Goal: Information Seeking & Learning: Learn about a topic

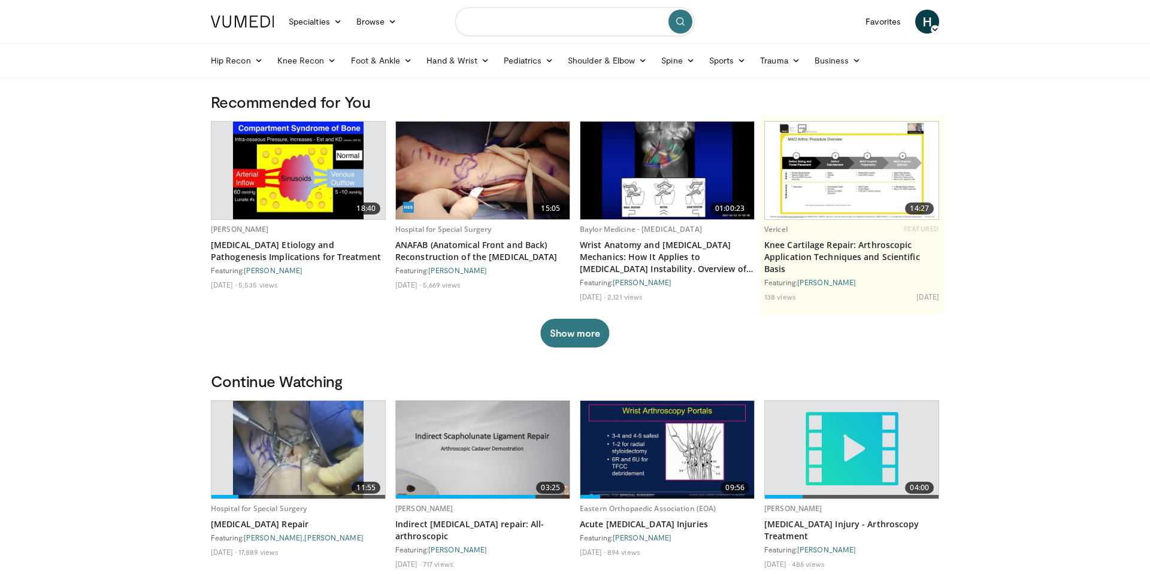
click at [566, 24] on input "Search topics, interventions" at bounding box center [574, 21] width 239 height 29
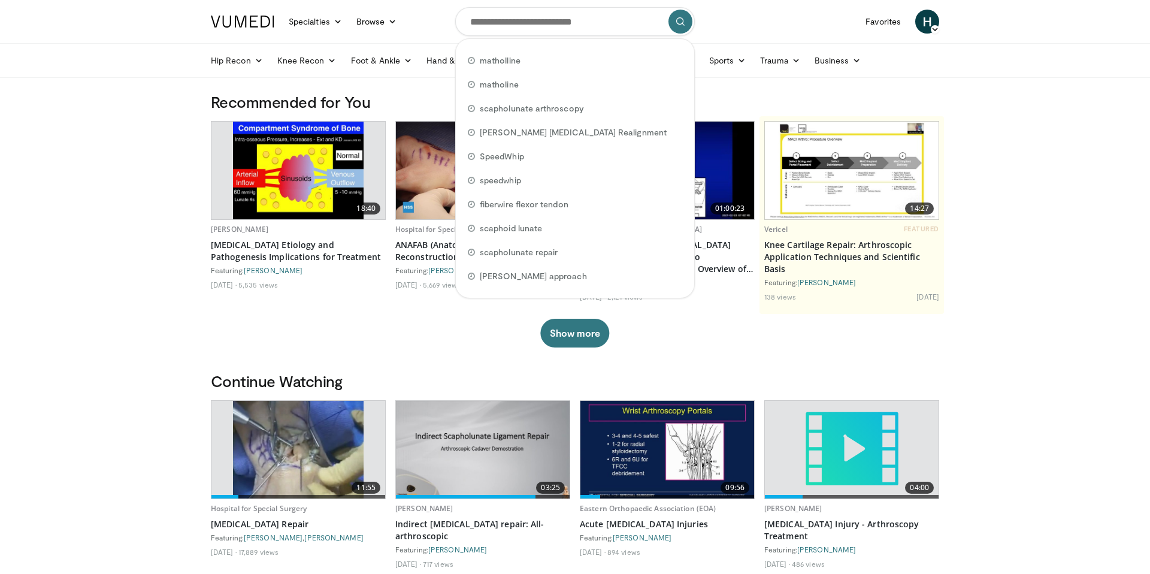
click at [814, 22] on nav "Specialties Adult & Family Medicine Allergy, Asthma, Immunology Anesthesiology …" at bounding box center [575, 21] width 742 height 43
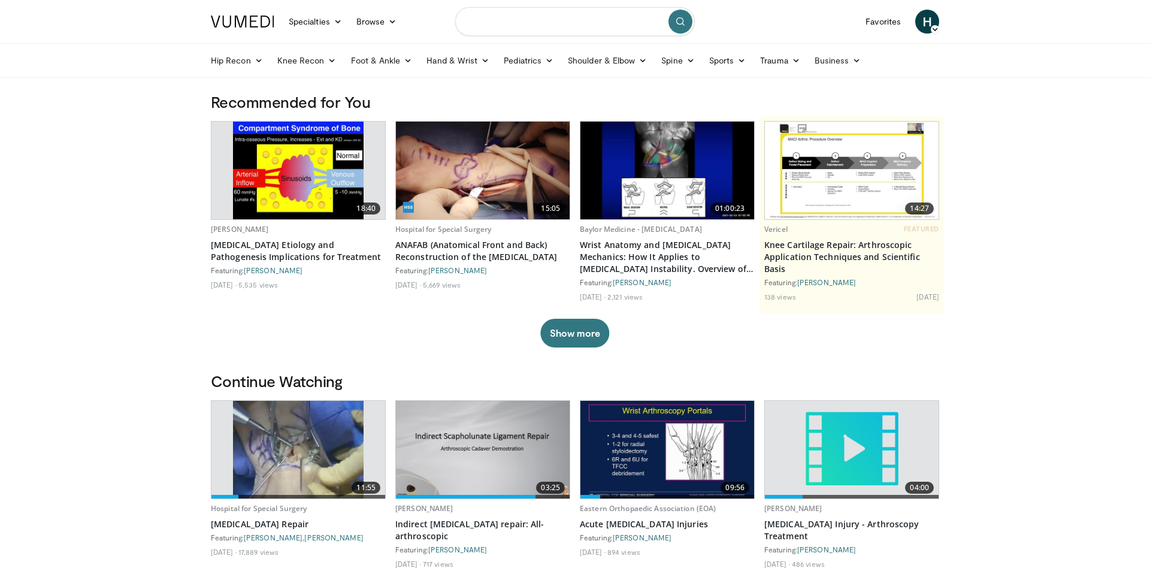
click at [516, 24] on input "Search topics, interventions" at bounding box center [574, 21] width 239 height 29
type input "*"
type input "**********"
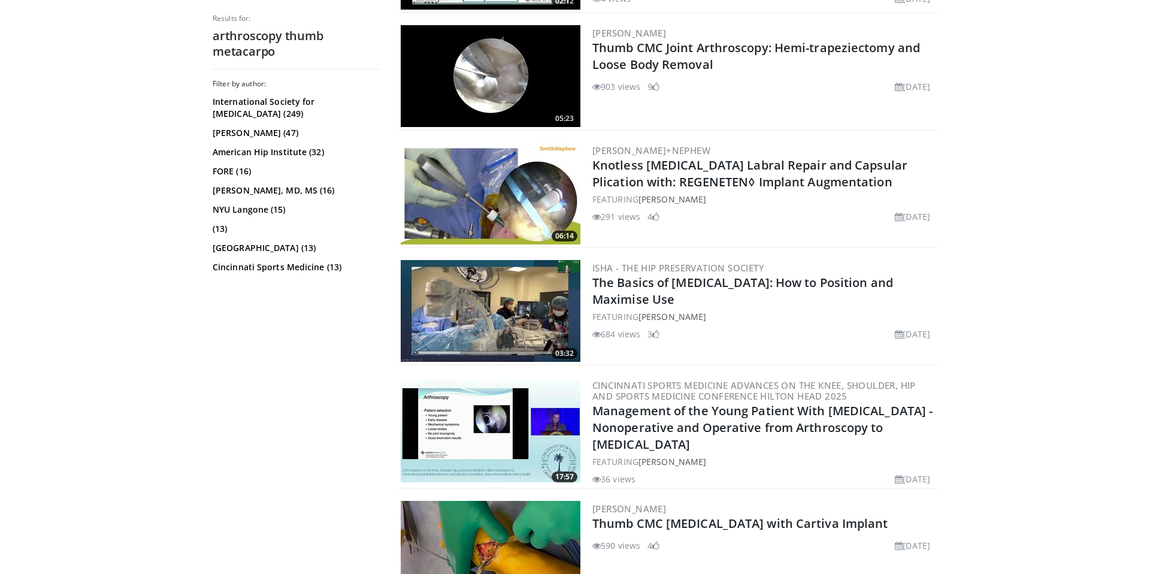
scroll to position [2308, 0]
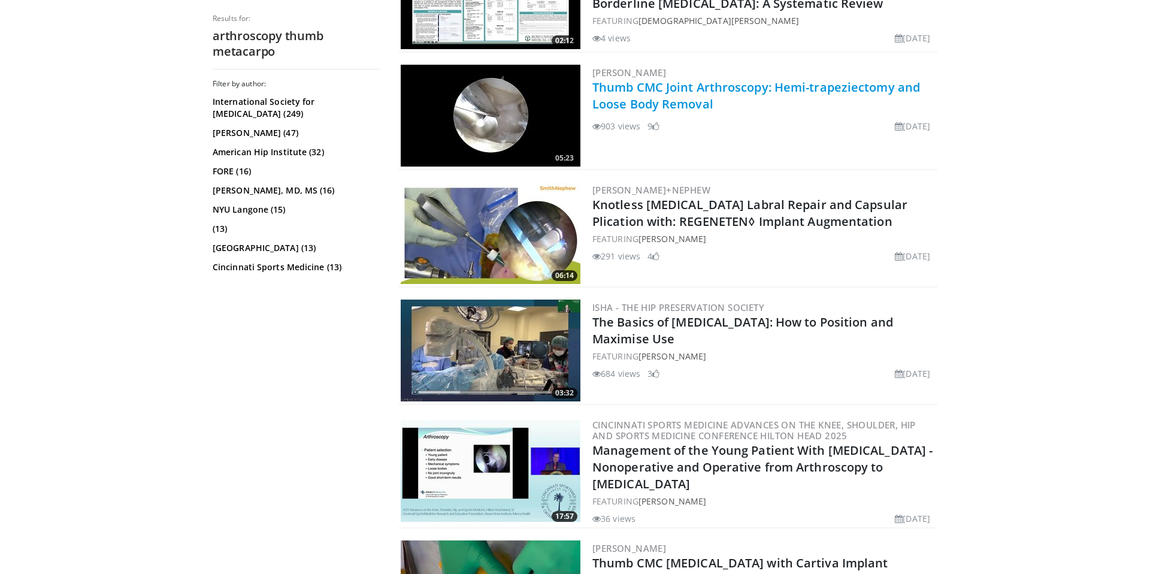
click at [683, 84] on link "Thumb CMC Joint Arthroscopy: Hemi-trapeziectomy and Loose Body Removal" at bounding box center [755, 95] width 327 height 33
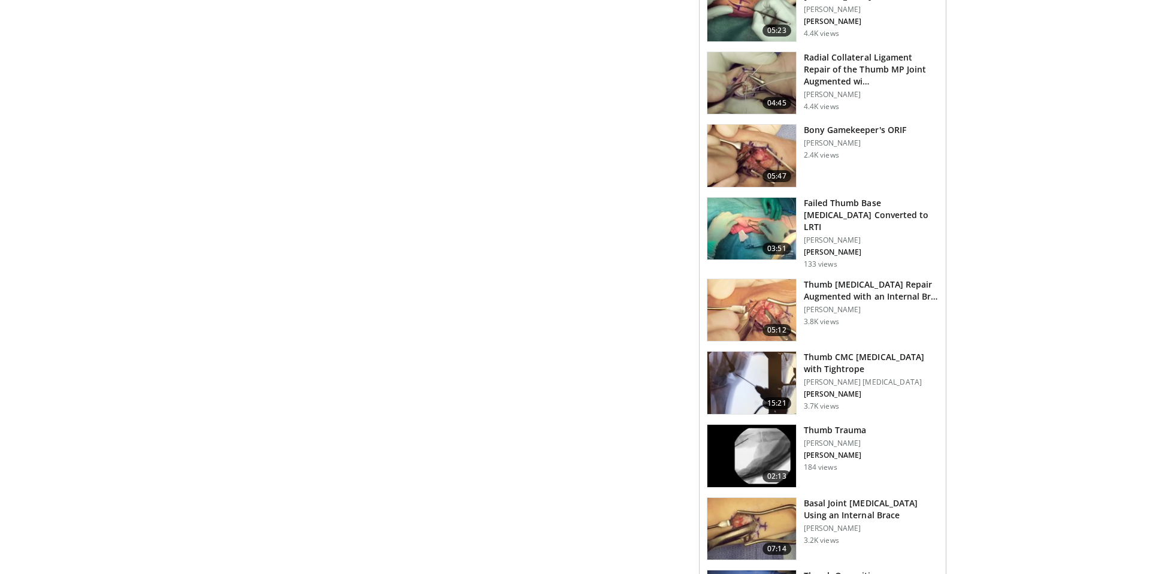
scroll to position [1388, 0]
